Goal: Task Accomplishment & Management: Manage account settings

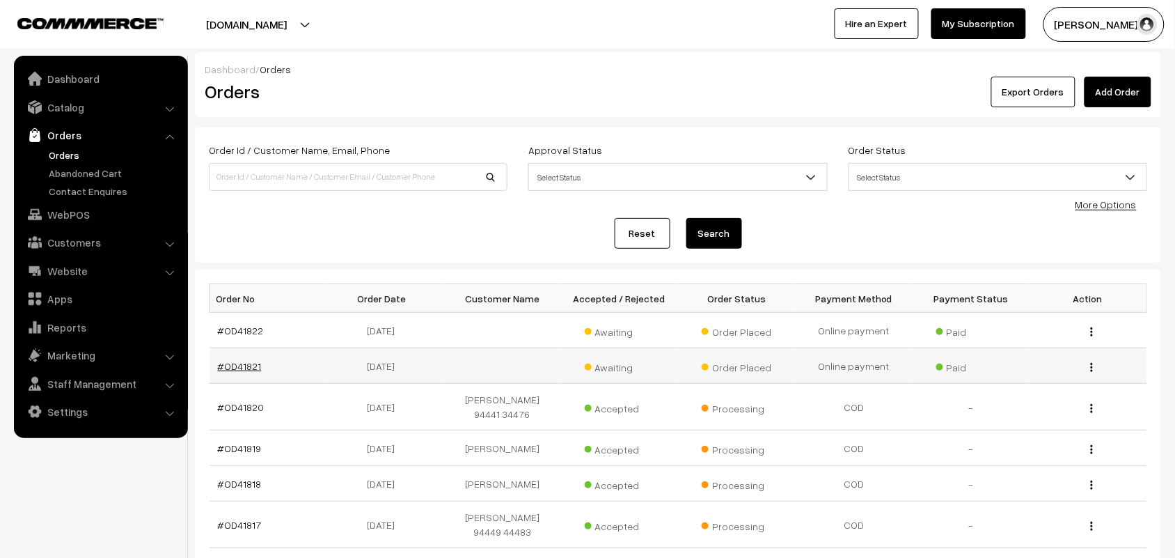
click at [235, 363] on link "#OD41821" at bounding box center [240, 366] width 44 height 12
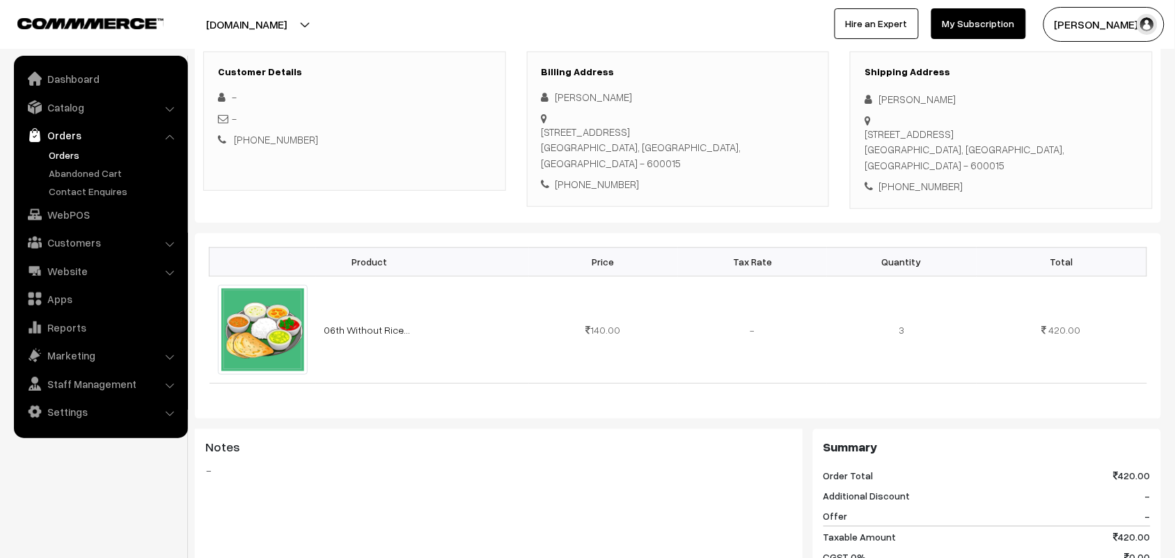
scroll to position [174, 0]
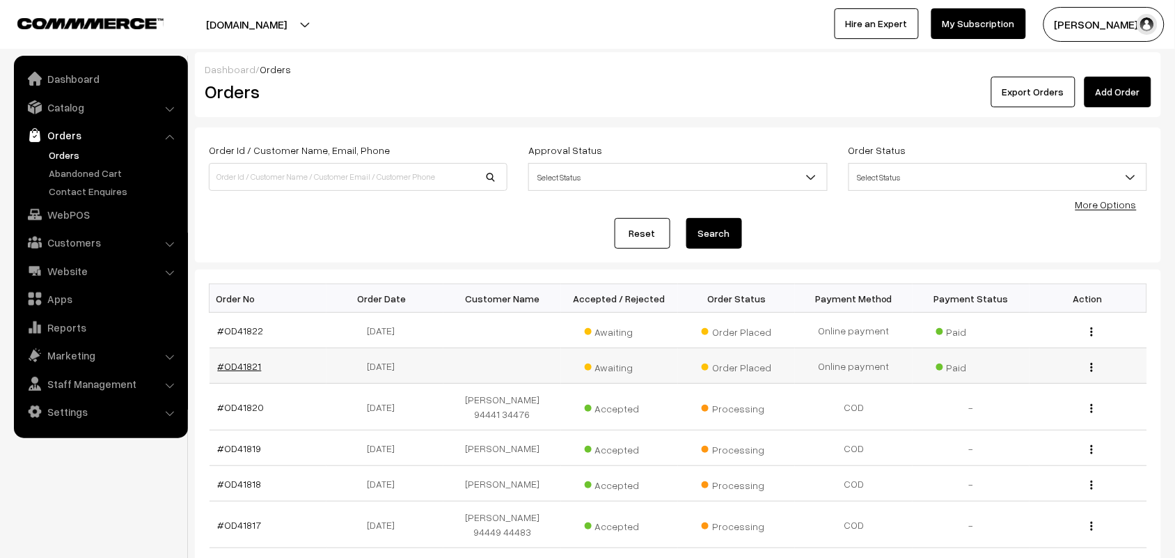
click at [237, 364] on link "#OD41821" at bounding box center [240, 366] width 44 height 12
click at [258, 331] on link "#OD41822" at bounding box center [241, 330] width 46 height 12
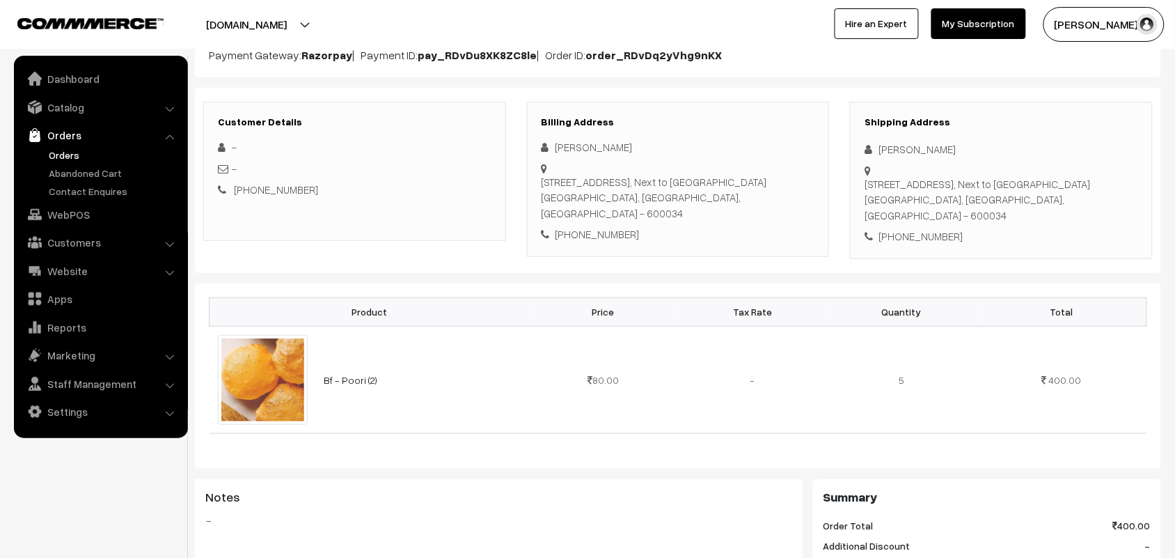
scroll to position [174, 0]
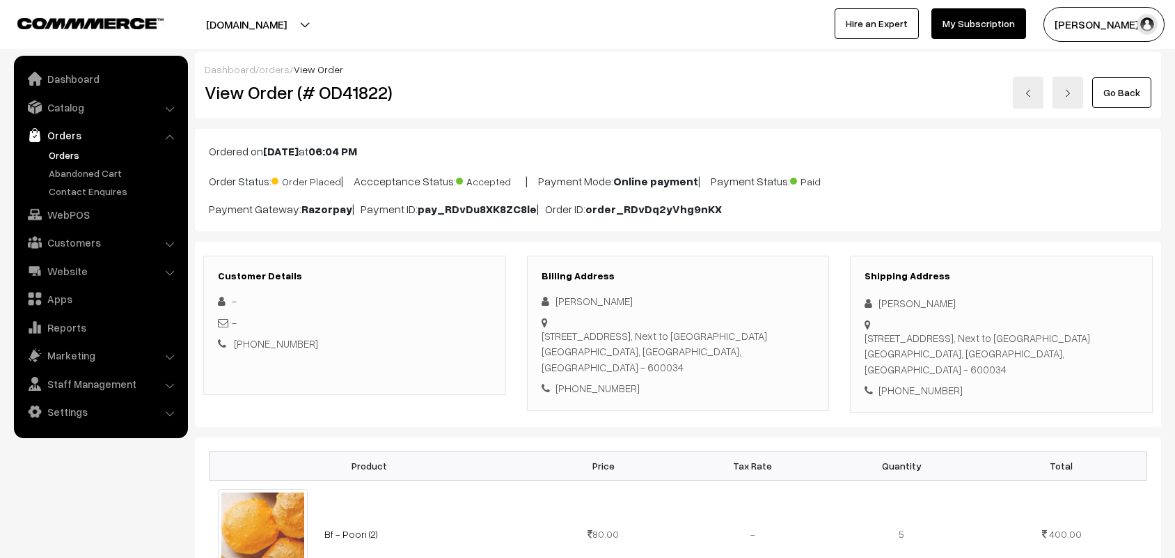
scroll to position [174, 0]
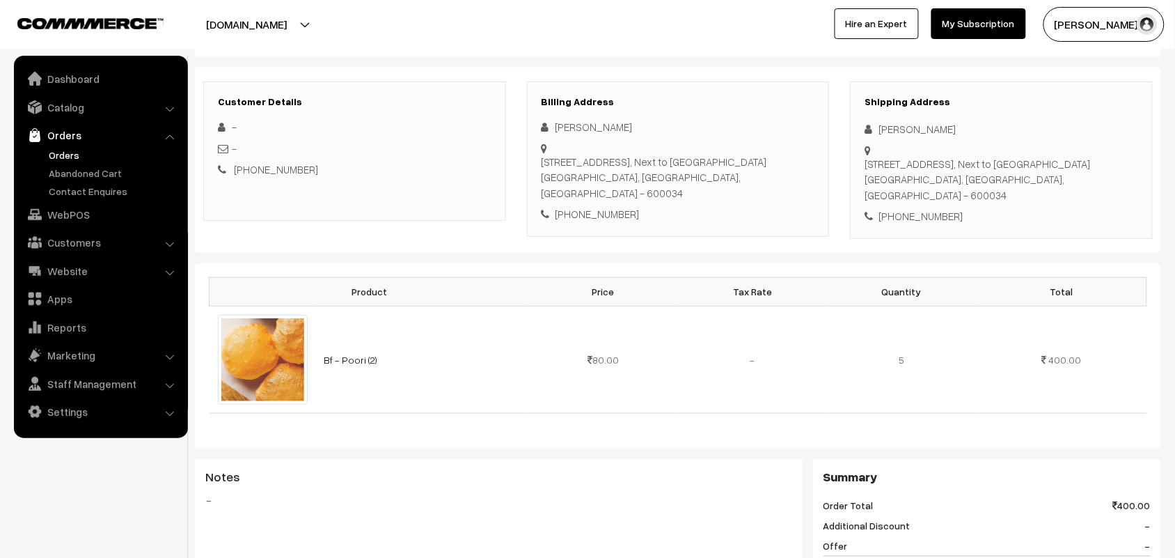
click at [52, 150] on link "Orders" at bounding box center [114, 155] width 138 height 15
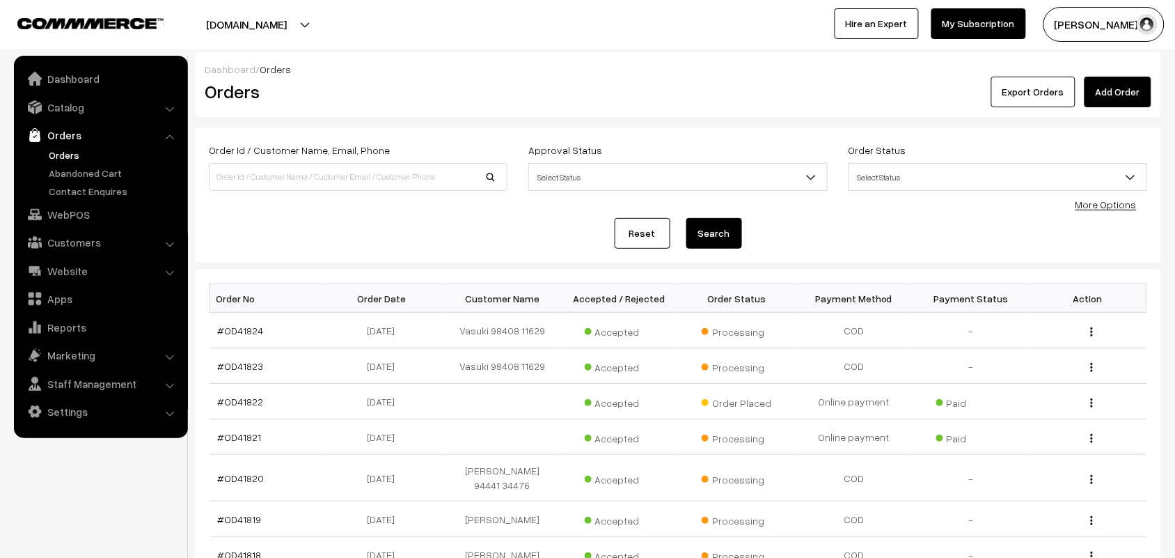
drag, startPoint x: 68, startPoint y: 134, endPoint x: 70, endPoint y: 152, distance: 18.2
click at [68, 134] on link "Orders" at bounding box center [100, 135] width 166 height 25
click at [70, 152] on link "Orders" at bounding box center [114, 155] width 138 height 15
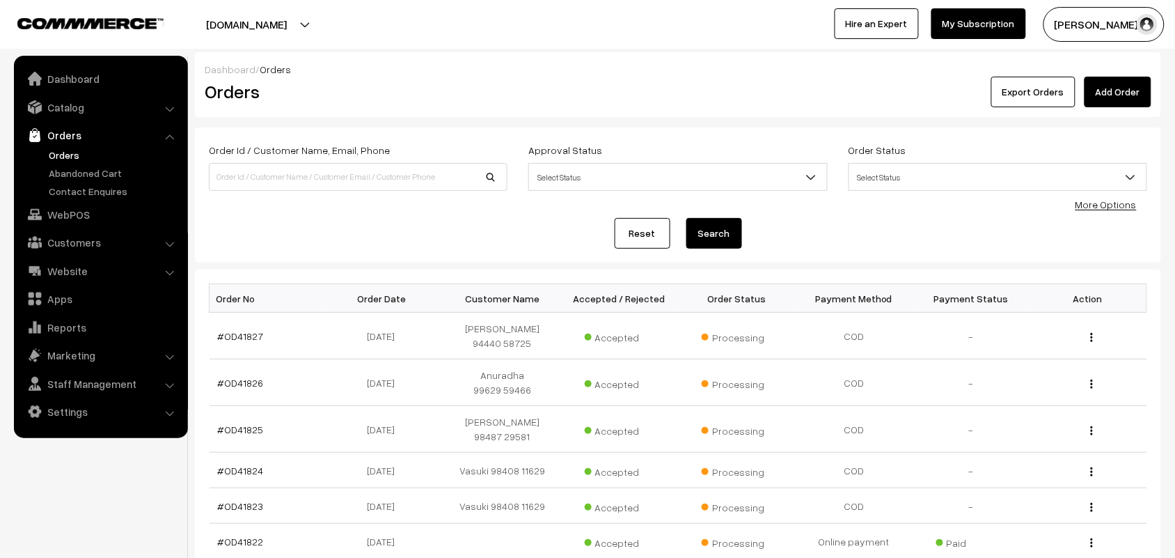
click at [63, 150] on link "Orders" at bounding box center [114, 155] width 138 height 15
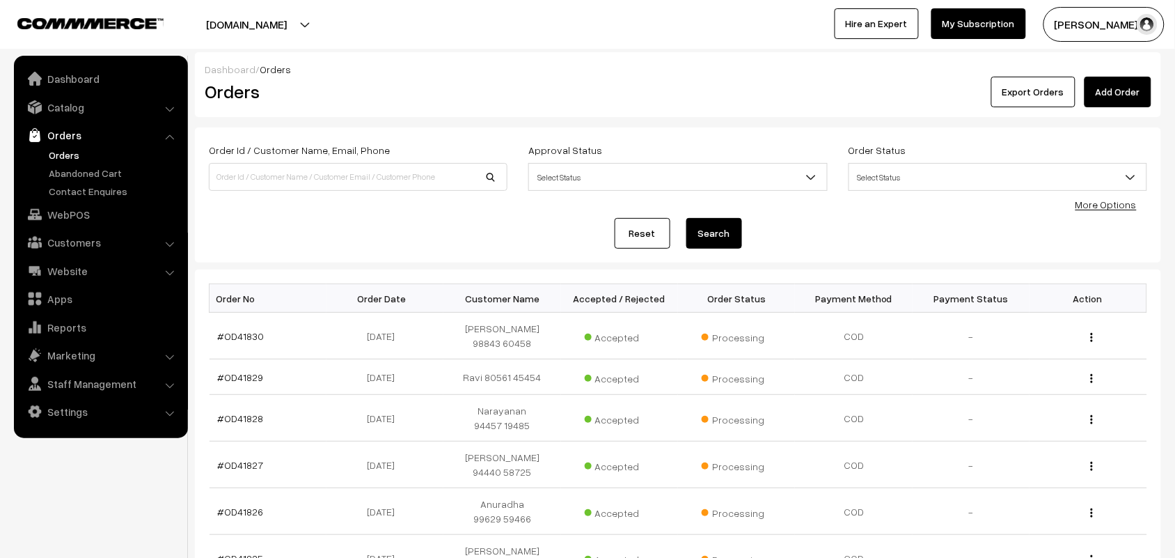
click at [63, 143] on link "Orders" at bounding box center [100, 135] width 166 height 25
click at [61, 148] on link "Orders" at bounding box center [114, 155] width 138 height 15
click at [85, 151] on link "Orders" at bounding box center [114, 155] width 138 height 15
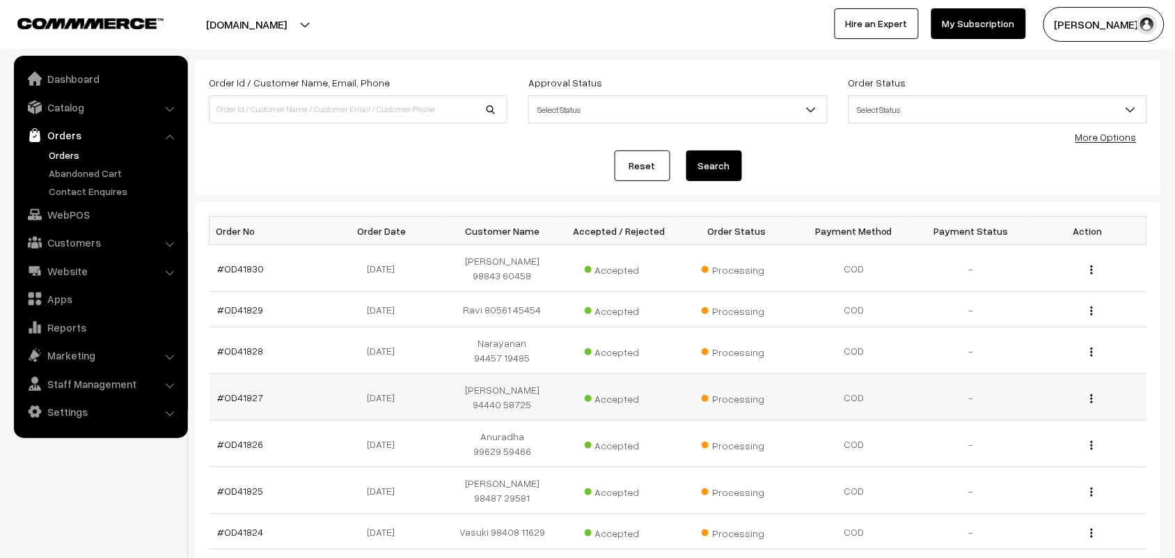
scroll to position [87, 0]
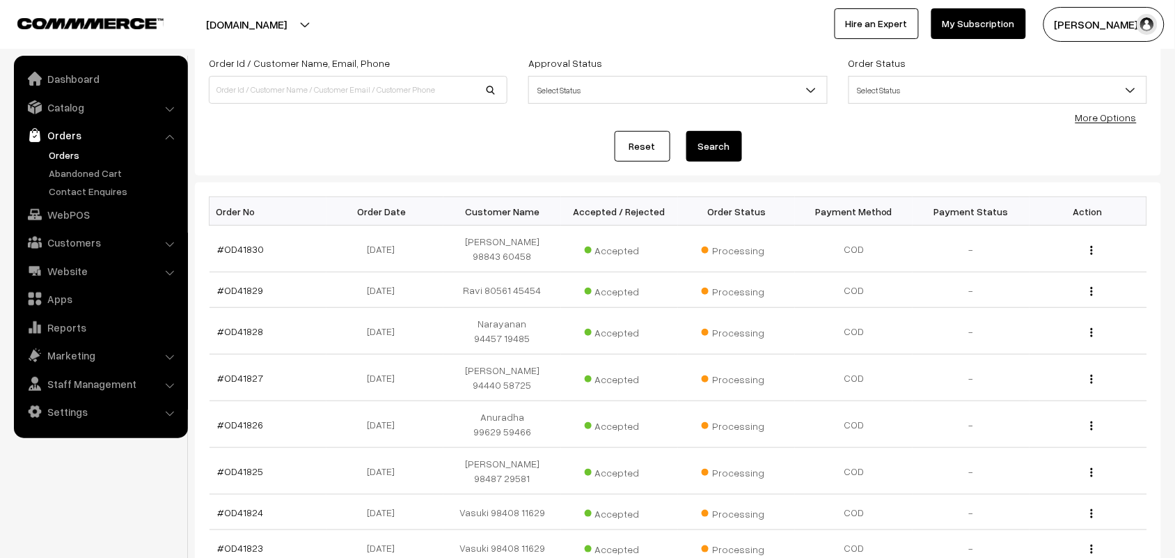
click at [66, 151] on link "Orders" at bounding box center [114, 155] width 138 height 15
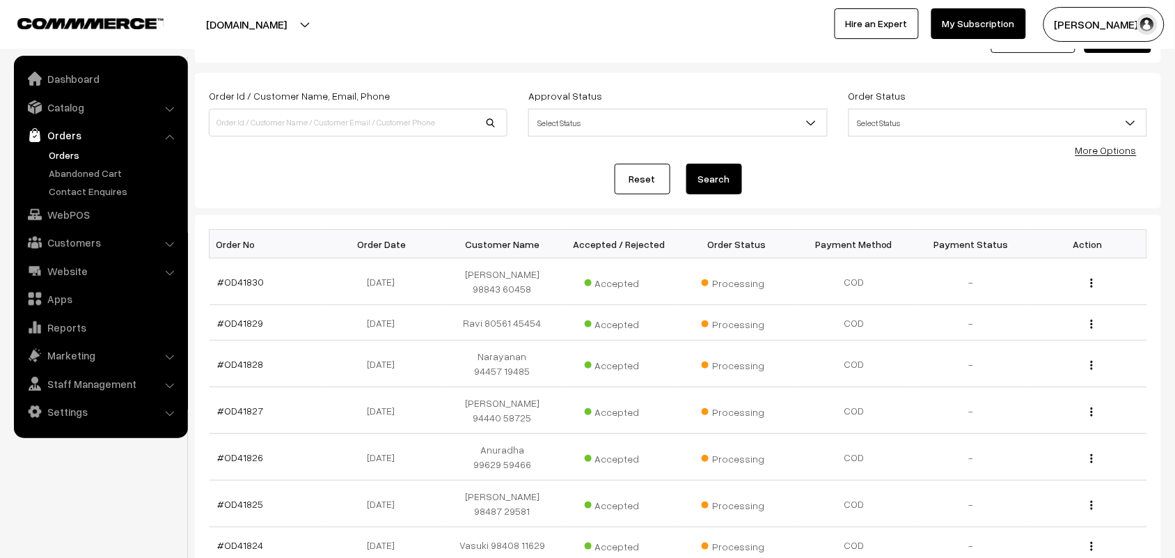
scroll to position [0, 0]
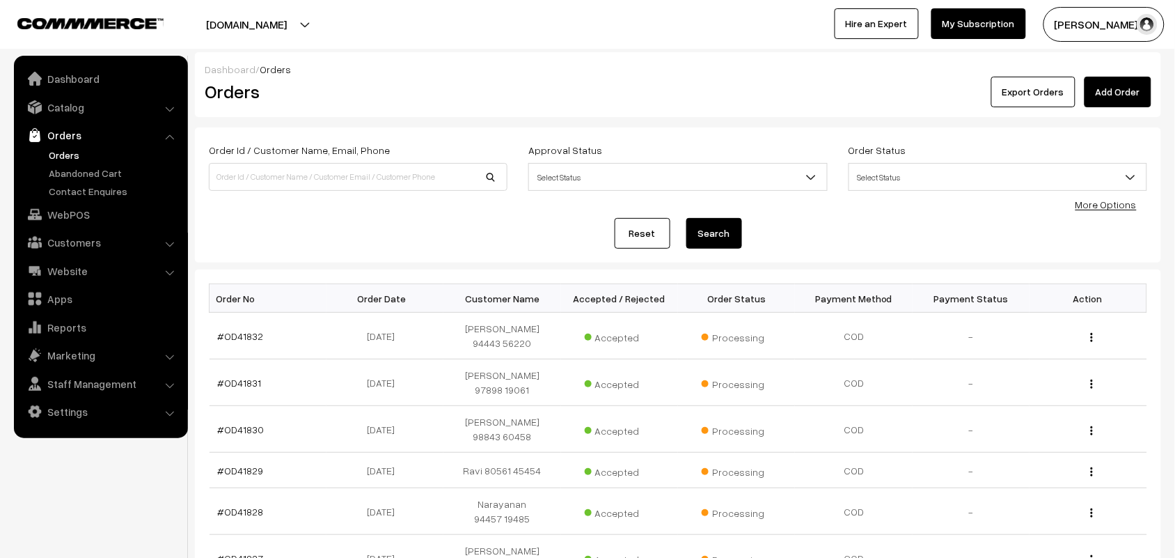
click at [52, 154] on link "Orders" at bounding box center [114, 155] width 138 height 15
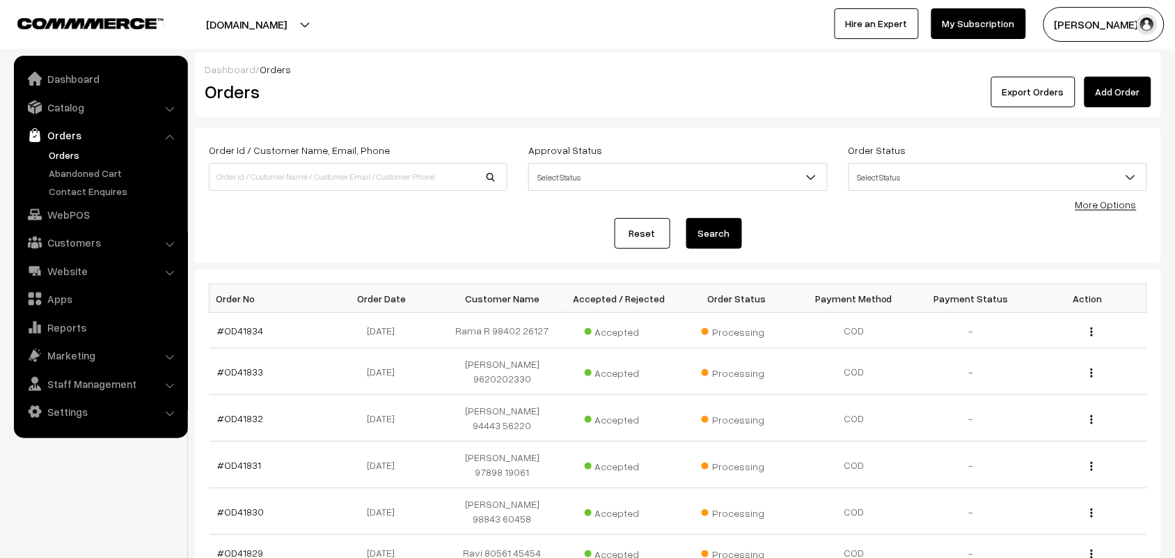
click at [71, 155] on link "Orders" at bounding box center [114, 155] width 138 height 15
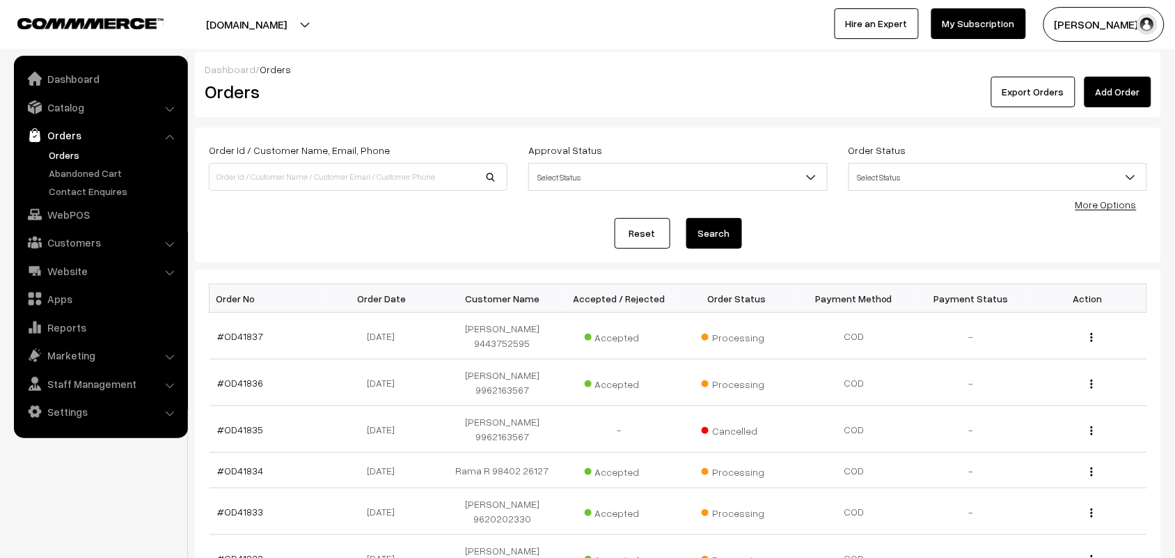
click at [63, 155] on link "Orders" at bounding box center [114, 155] width 138 height 15
click at [73, 150] on link "Orders" at bounding box center [114, 155] width 138 height 15
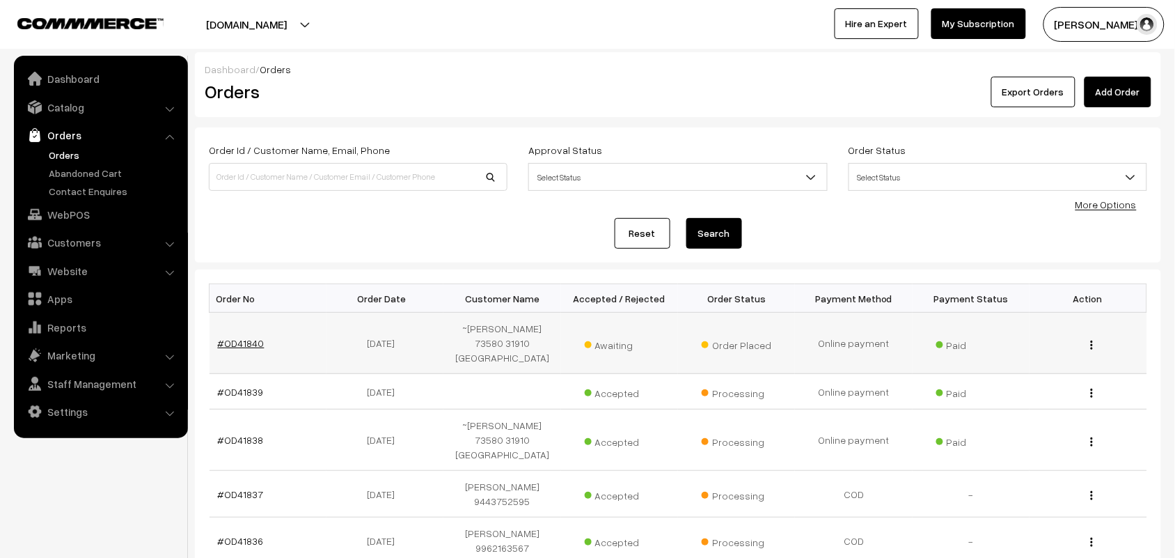
click at [251, 337] on link "#OD41840" at bounding box center [241, 343] width 47 height 12
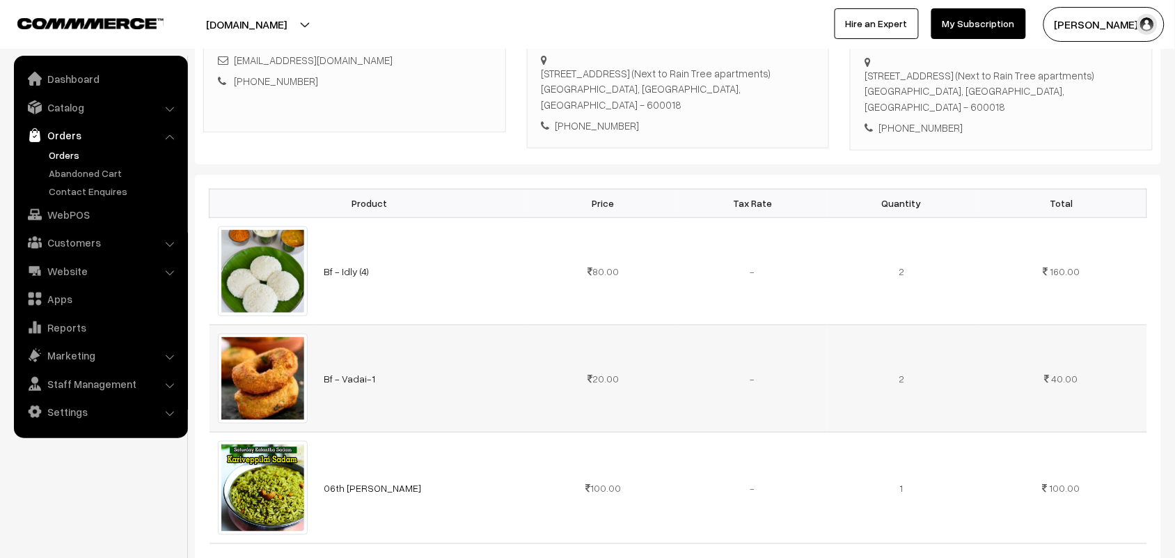
scroll to position [261, 0]
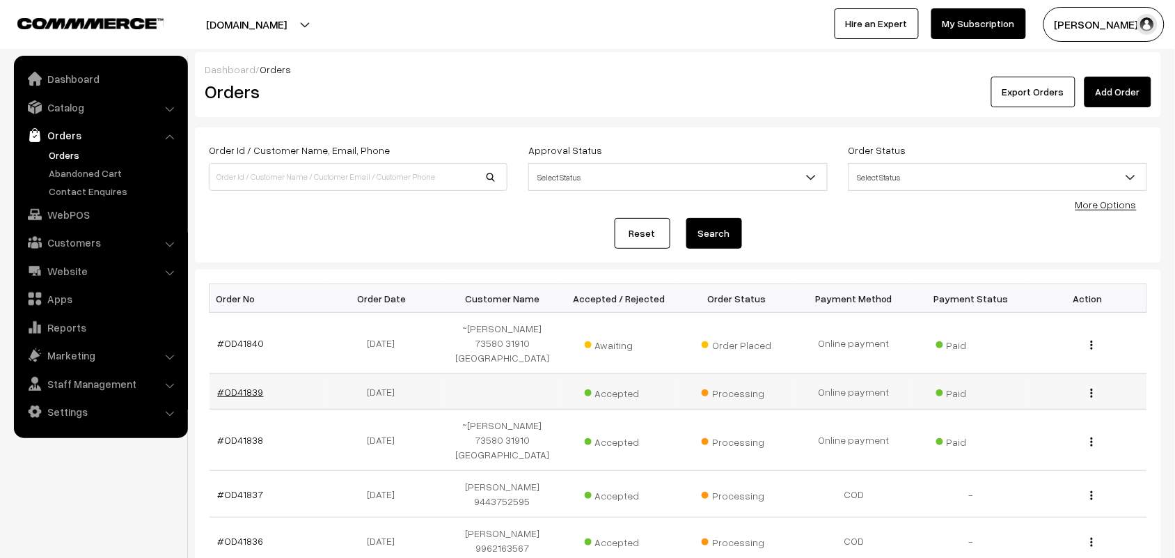
click at [248, 386] on link "#OD41839" at bounding box center [241, 392] width 46 height 12
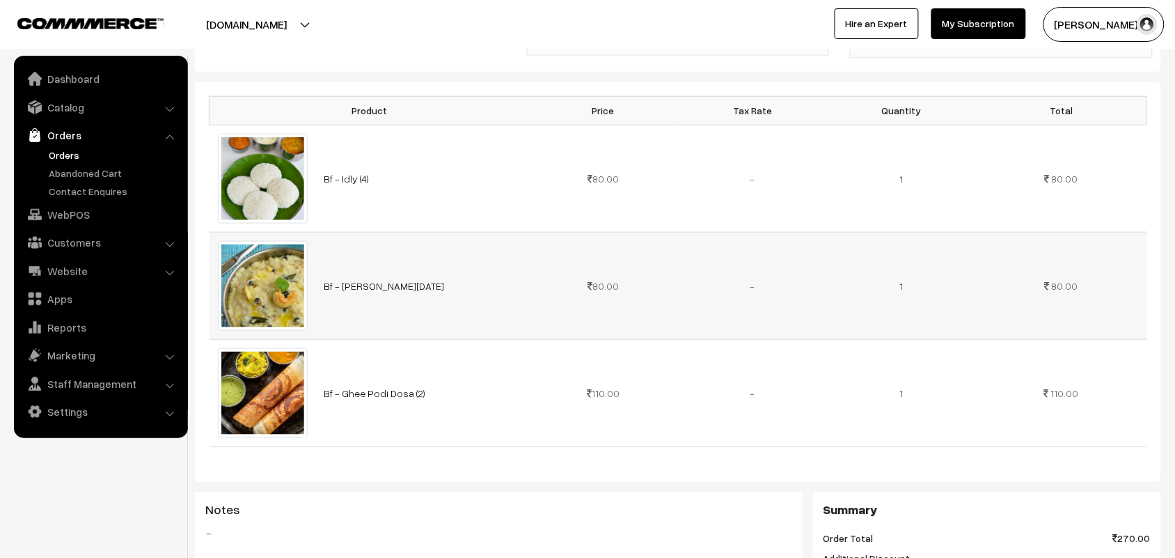
scroll to position [348, 0]
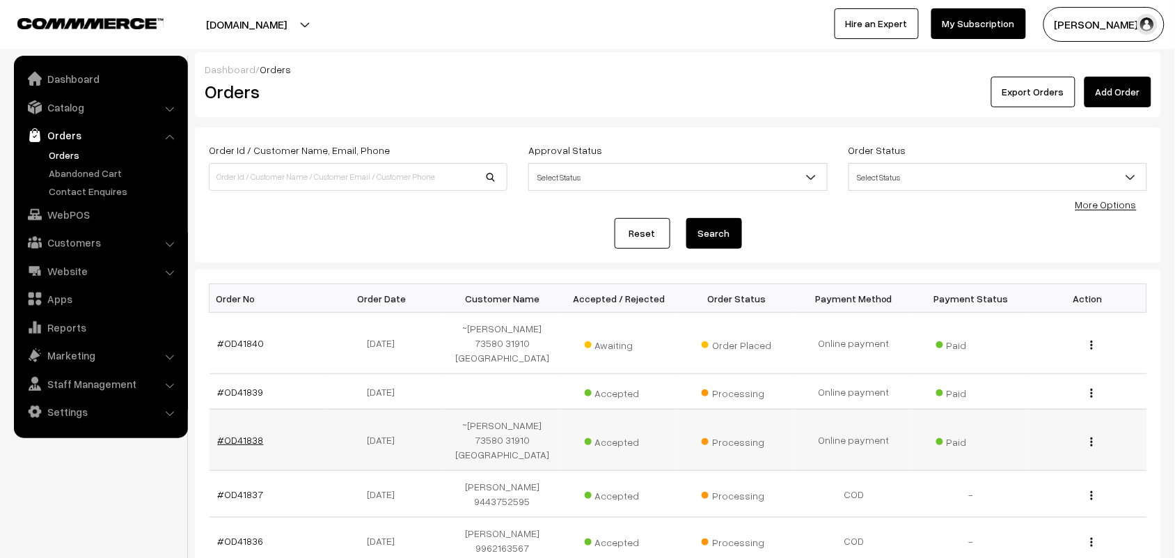
click at [239, 434] on link "#OD41838" at bounding box center [241, 440] width 46 height 12
click at [63, 146] on li "Orders Orders" at bounding box center [100, 161] width 167 height 76
